Goal: Navigation & Orientation: Go to known website

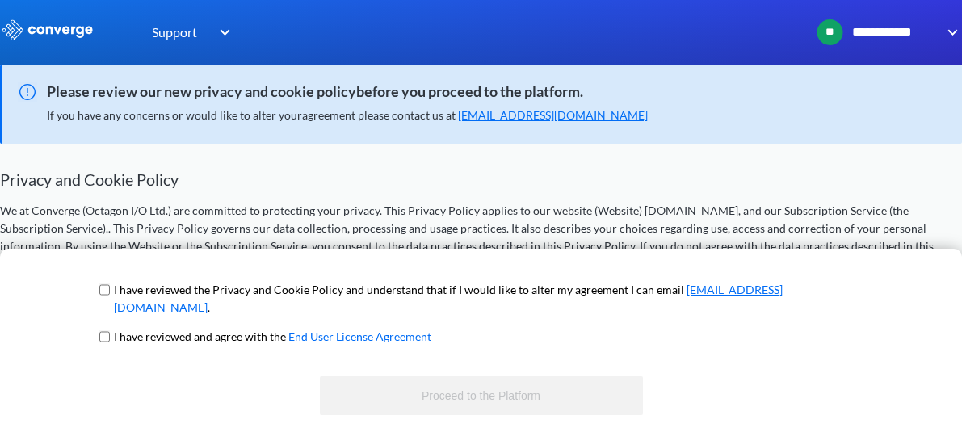
scroll to position [162, 0]
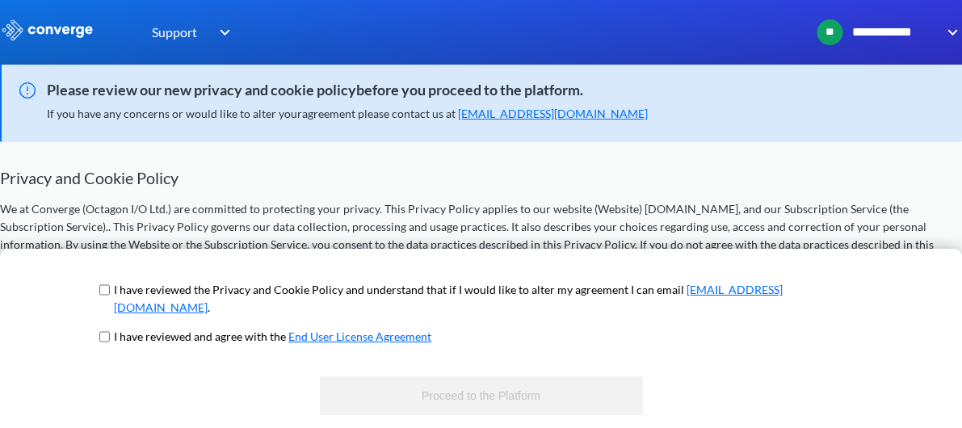
click at [161, 295] on div "I have reviewed the Privacy and Cookie Policy and understand that if I would li…" at bounding box center [481, 338] width 962 height 179
click at [159, 305] on span "I have reviewed the Privacy and Cookie Policy and understand that if I would li…" at bounding box center [481, 304] width 770 height 47
drag, startPoint x: 148, startPoint y: 297, endPoint x: 153, endPoint y: 309, distance: 13.0
click at [149, 299] on div "I have reviewed the Privacy and Cookie Policy and understand that if I would li…" at bounding box center [481, 338] width 962 height 179
click at [110, 296] on input "checkbox" at bounding box center [104, 290] width 11 height 13
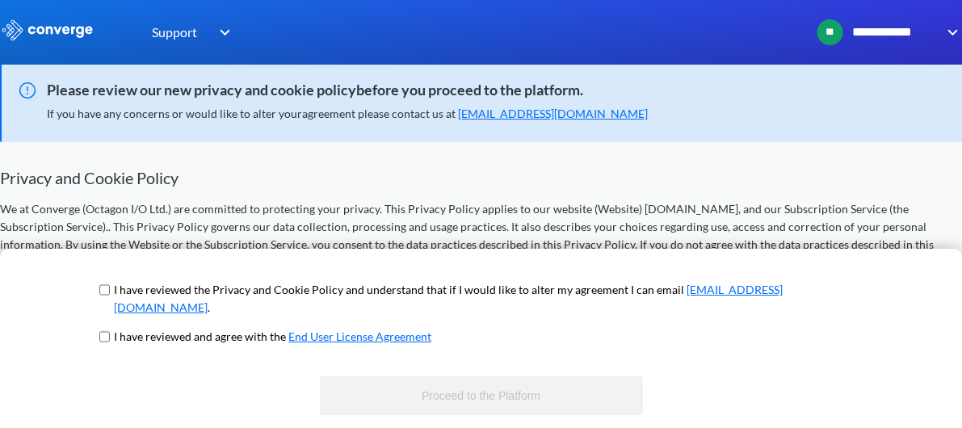
checkbox input "true"
click at [110, 339] on input "checkbox" at bounding box center [104, 336] width 11 height 13
checkbox input "true"
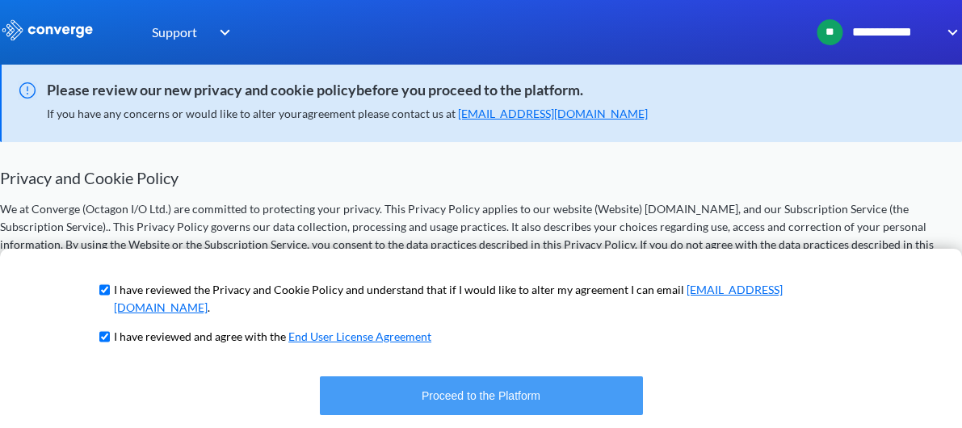
click at [400, 397] on button "Proceed to the Platform" at bounding box center [481, 395] width 323 height 39
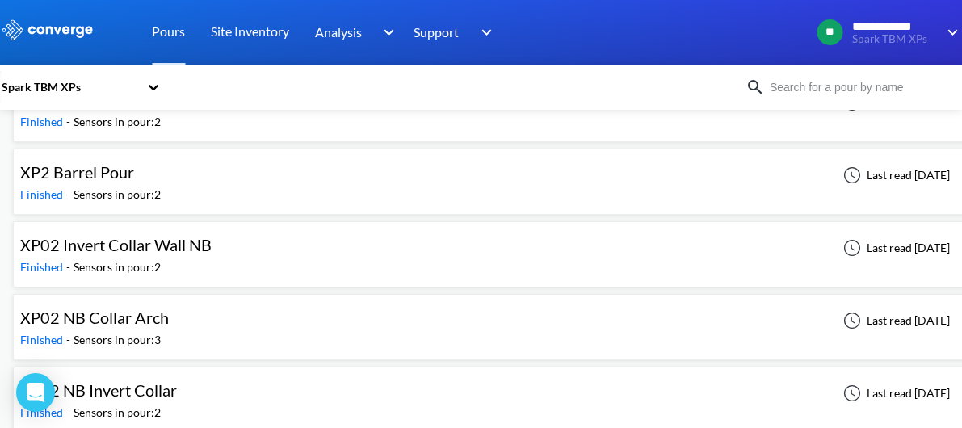
scroll to position [2989, 0]
